Goal: Task Accomplishment & Management: Manage account settings

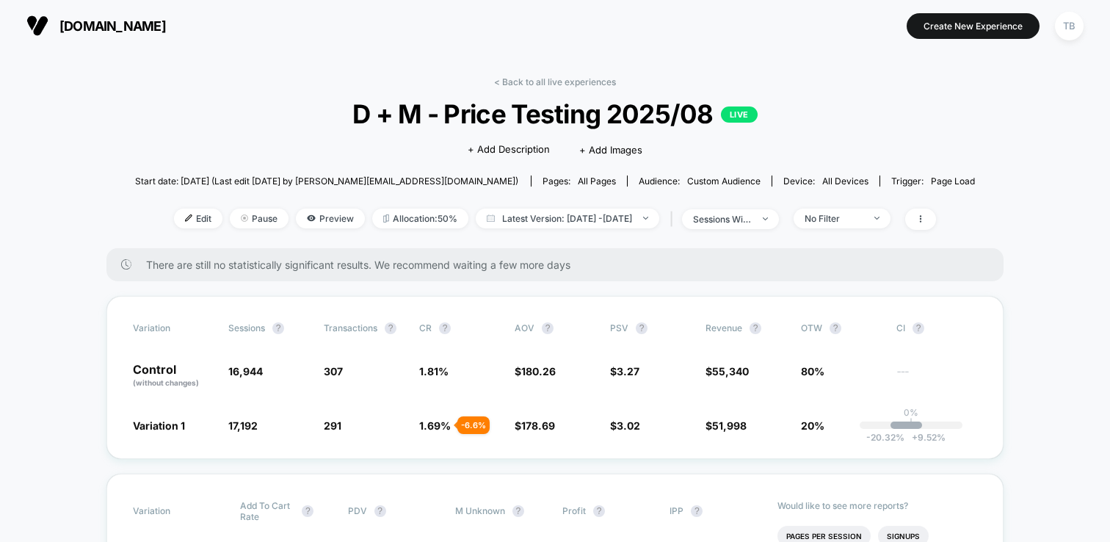
click at [98, 19] on span "[DOMAIN_NAME]" at bounding box center [112, 25] width 106 height 15
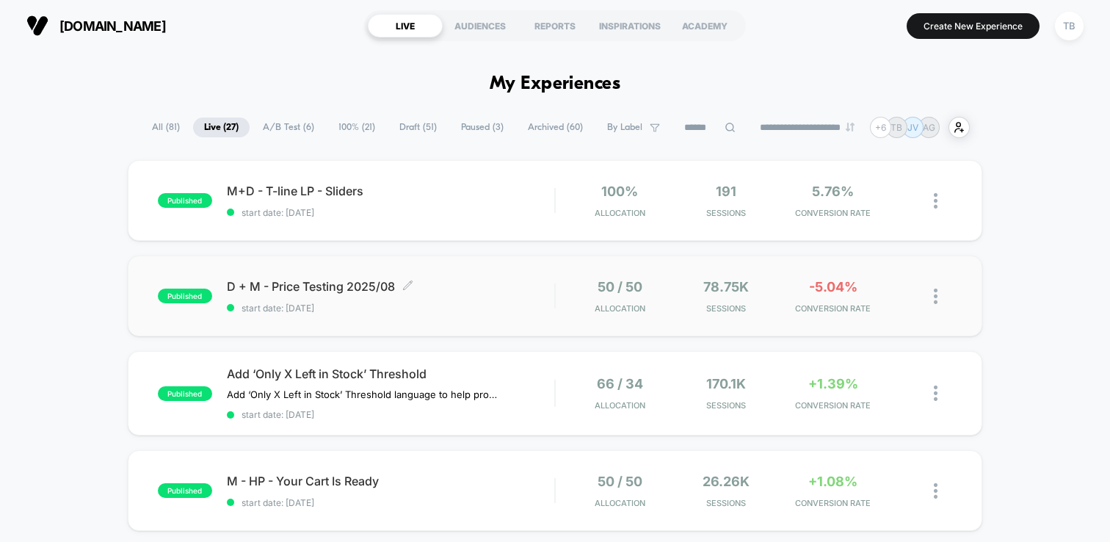
click at [337, 284] on span "D + M - Price Testing 2025/08 Click to edit experience details" at bounding box center [390, 286] width 327 height 15
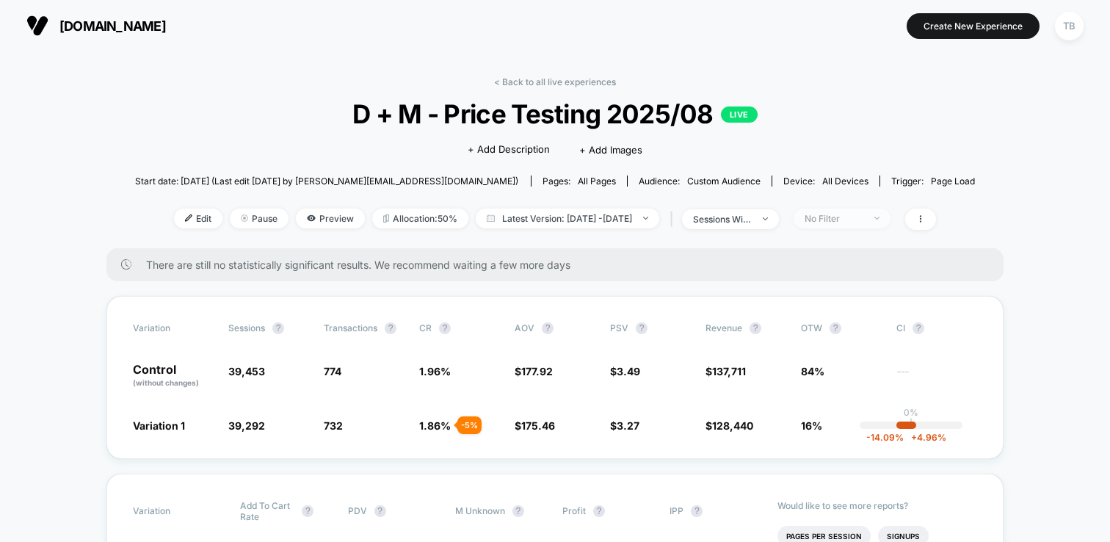
click at [863, 213] on div "No Filter" at bounding box center [834, 218] width 59 height 11
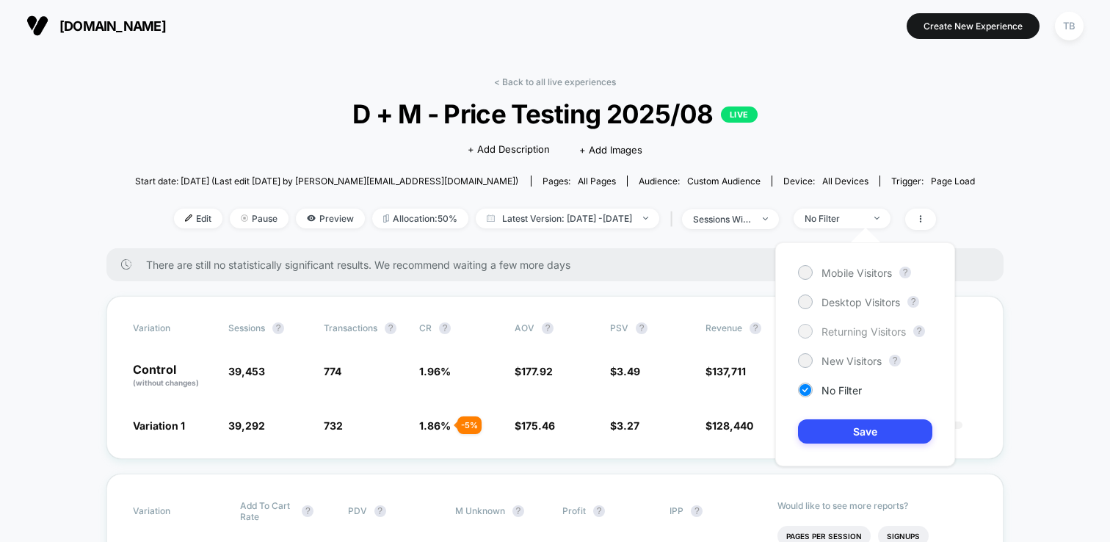
click at [803, 328] on div at bounding box center [805, 330] width 11 height 11
click at [850, 432] on button "Save" at bounding box center [865, 431] width 134 height 24
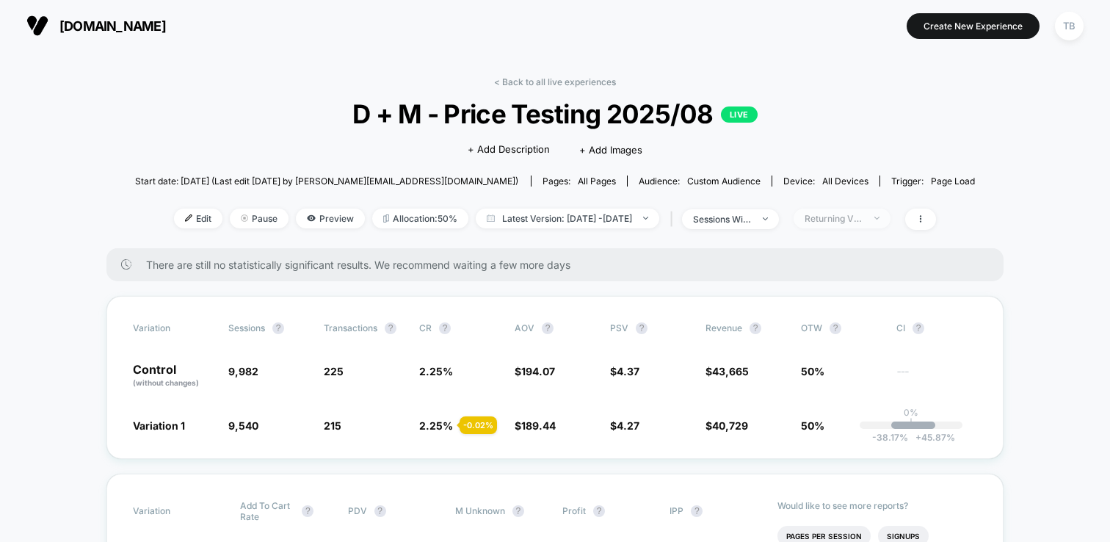
click at [891, 213] on span "Returning Visitors" at bounding box center [842, 219] width 97 height 20
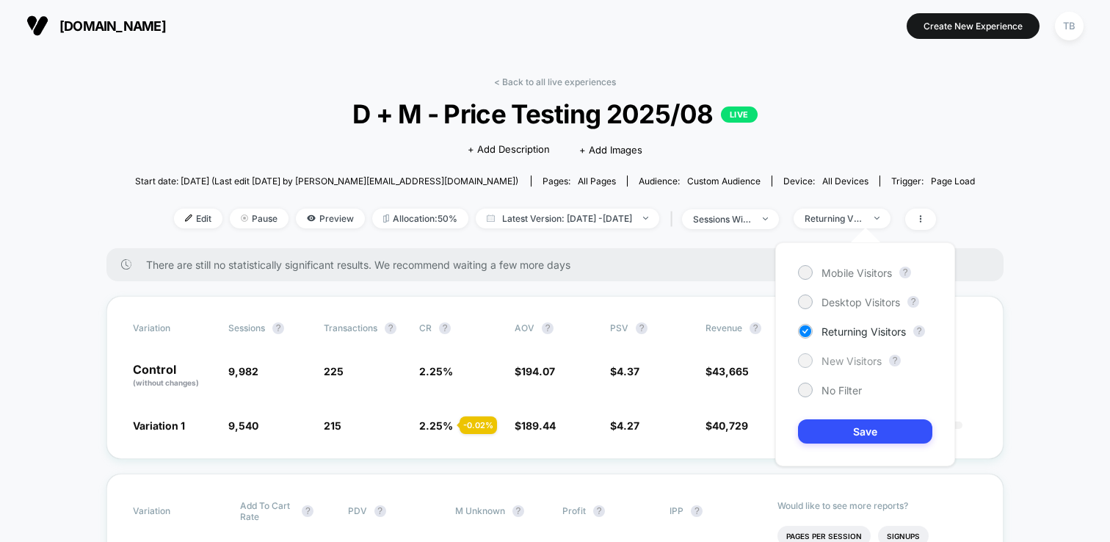
click at [825, 362] on span "New Visitors" at bounding box center [852, 361] width 60 height 12
click at [836, 429] on button "Save" at bounding box center [865, 431] width 134 height 24
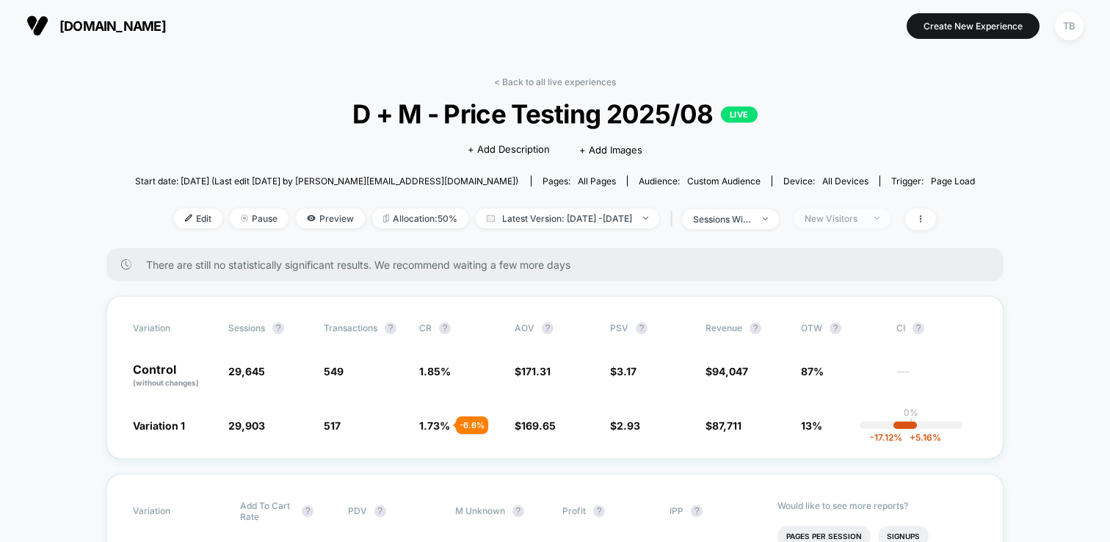
click at [863, 219] on div "New Visitors" at bounding box center [834, 218] width 59 height 11
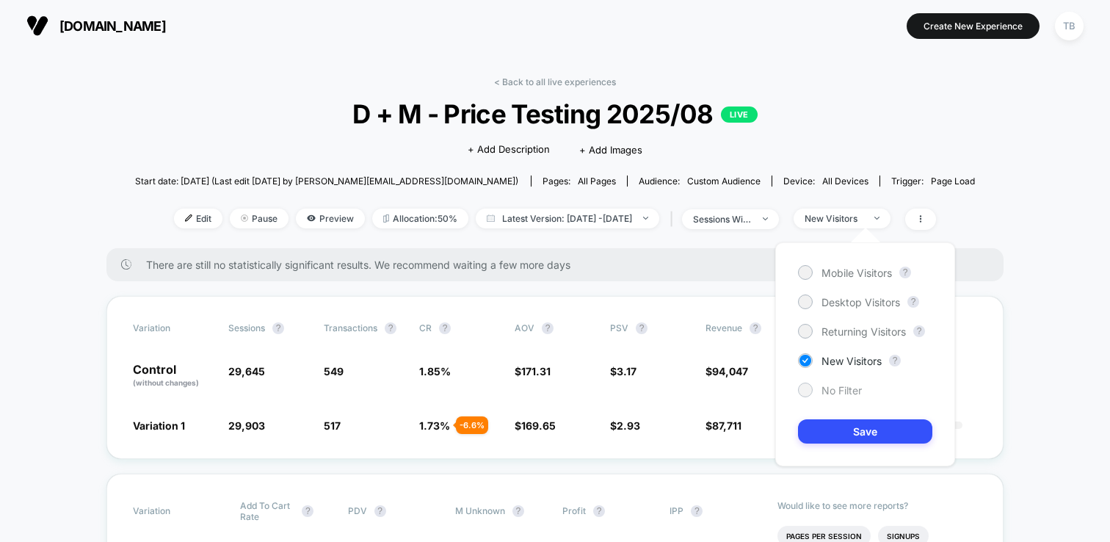
click at [808, 391] on div at bounding box center [805, 389] width 11 height 11
click at [860, 432] on button "Save" at bounding box center [865, 431] width 134 height 24
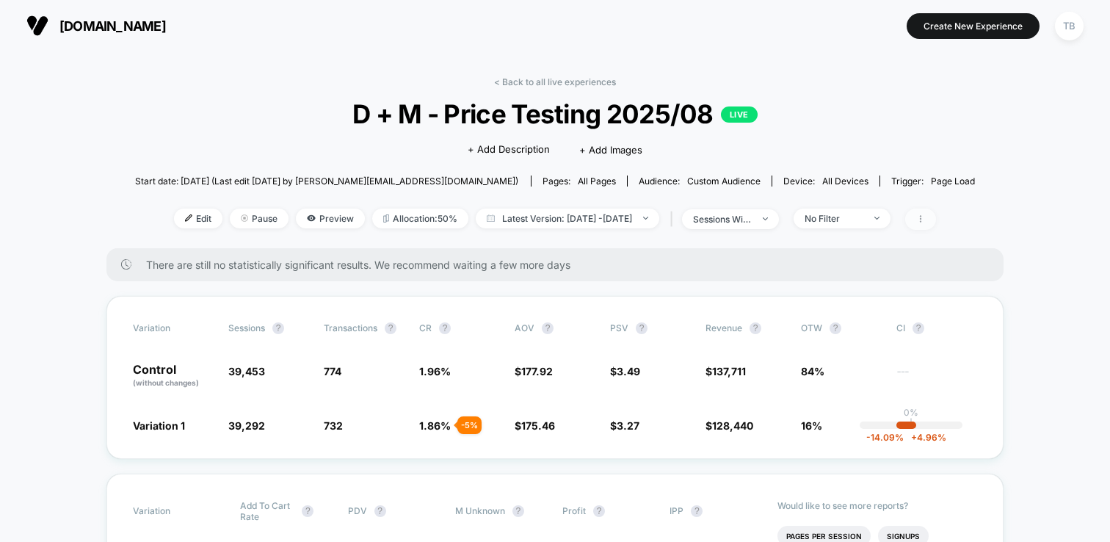
click at [936, 209] on span at bounding box center [920, 219] width 31 height 21
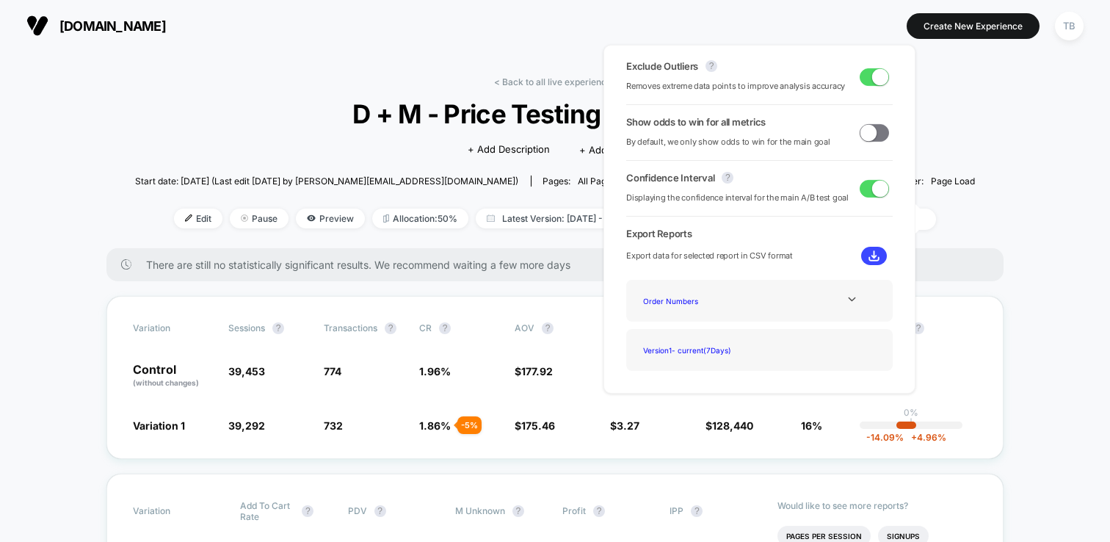
click at [863, 75] on span at bounding box center [874, 77] width 29 height 18
click at [865, 78] on span at bounding box center [869, 76] width 16 height 16
click at [865, 78] on span at bounding box center [874, 77] width 29 height 18
click at [865, 78] on span at bounding box center [869, 76] width 16 height 16
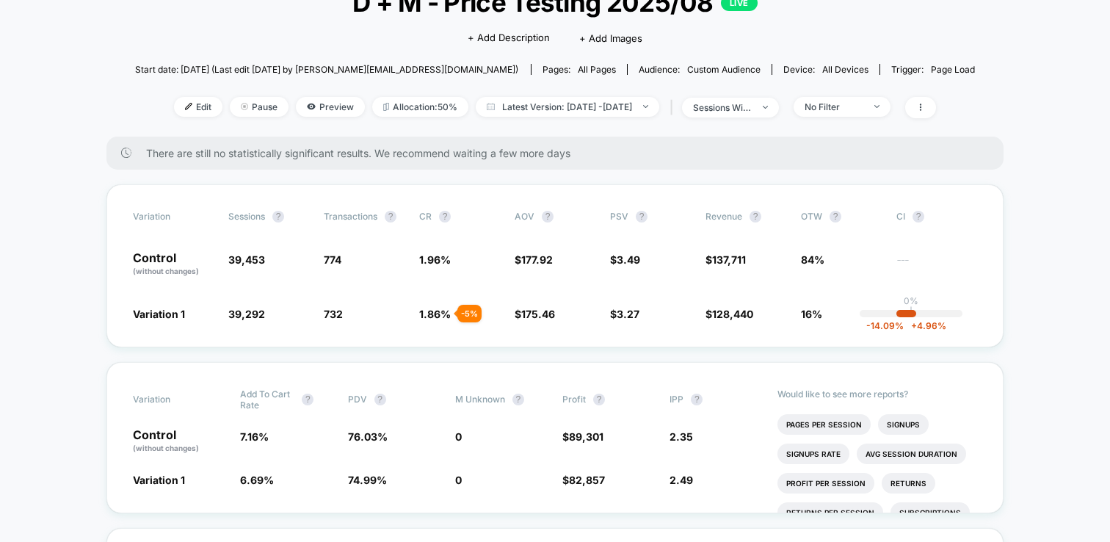
scroll to position [117, 0]
